Goal: Find specific page/section: Find specific page/section

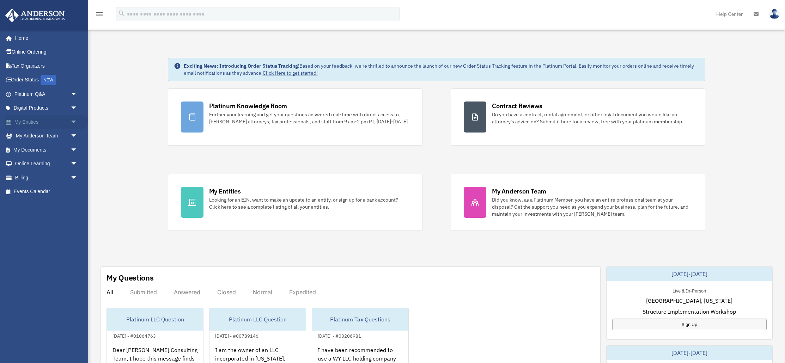
click at [76, 121] on span "arrow_drop_down" at bounding box center [77, 122] width 14 height 14
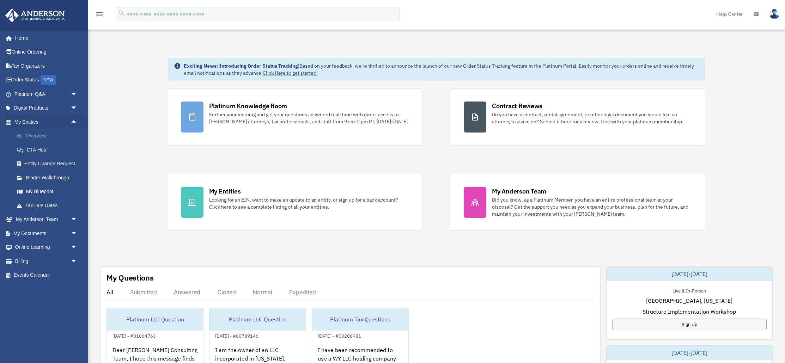
click at [35, 134] on link "Overview" at bounding box center [49, 136] width 78 height 14
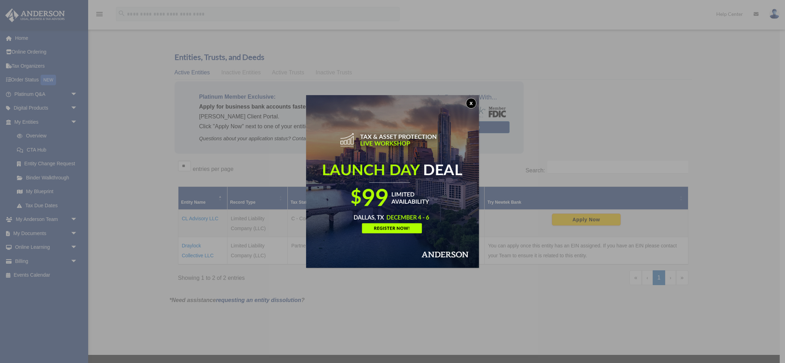
click at [469, 103] on button "x" at bounding box center [471, 103] width 11 height 11
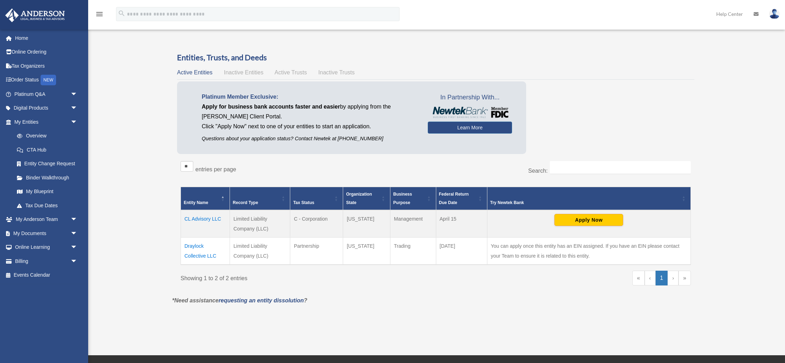
click at [195, 248] on td "Draylock Collective LLC" at bounding box center [205, 251] width 49 height 27
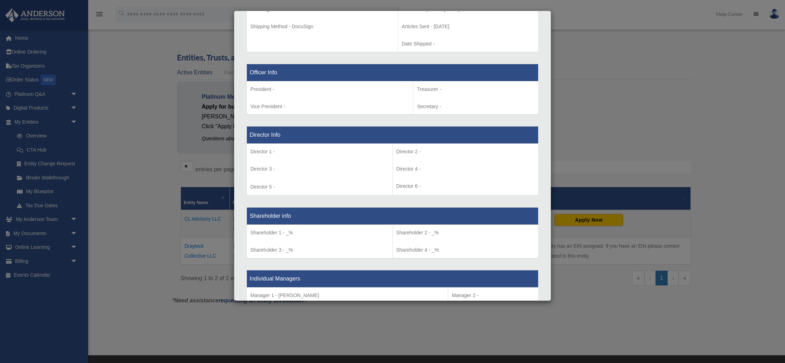
scroll to position [419, 0]
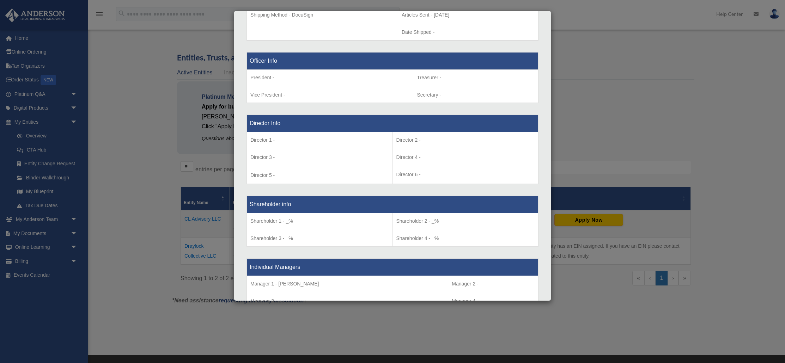
click at [175, 192] on div "Details × Articles Sent Organizational Date" at bounding box center [392, 181] width 785 height 363
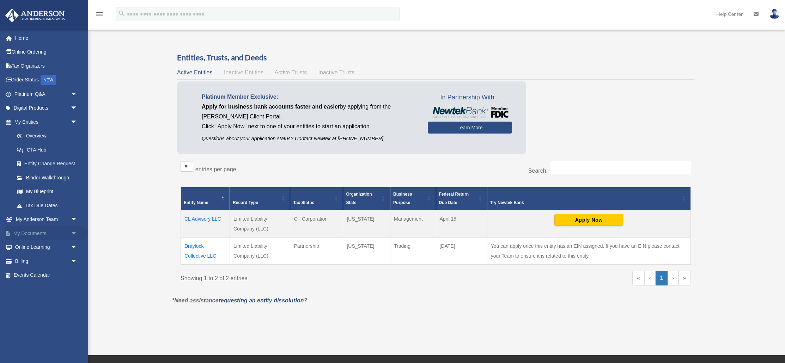
click at [70, 234] on span "arrow_drop_down" at bounding box center [77, 233] width 14 height 14
click at [33, 245] on link "Box" at bounding box center [49, 247] width 78 height 14
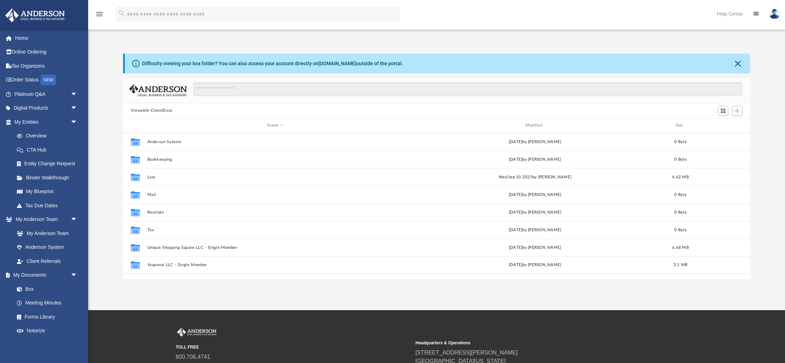
scroll to position [160, 627]
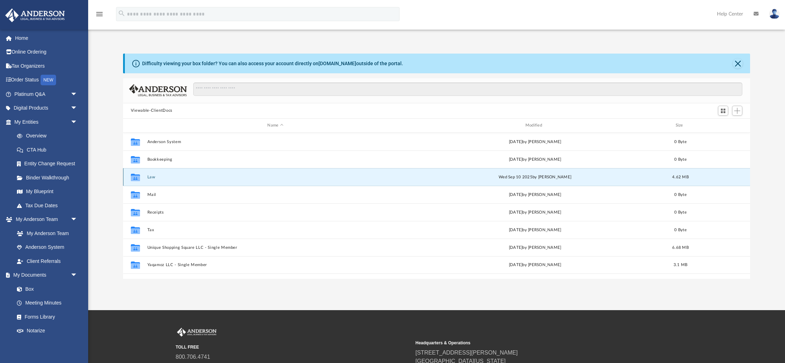
click at [152, 176] on button "Law" at bounding box center [275, 176] width 256 height 5
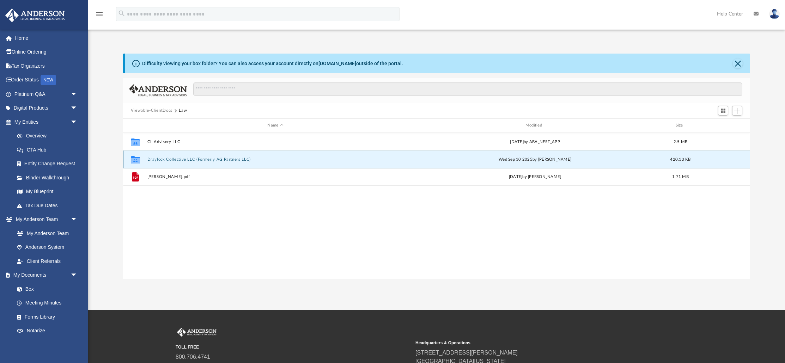
click at [162, 158] on button "Draylock Collective LLC (Formerly AG Partners LLC)" at bounding box center [275, 159] width 256 height 5
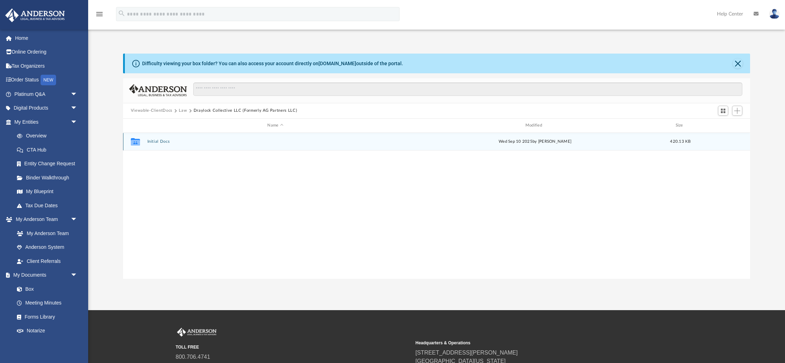
click at [162, 141] on button "Initial Docs" at bounding box center [275, 141] width 256 height 5
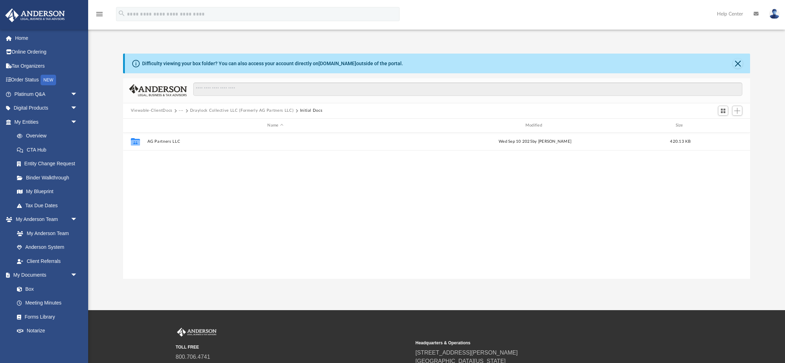
click at [195, 112] on button "Draylock Collective LLC (Formerly AG Partners LLC)" at bounding box center [242, 111] width 104 height 6
